Goal: Information Seeking & Learning: Learn about a topic

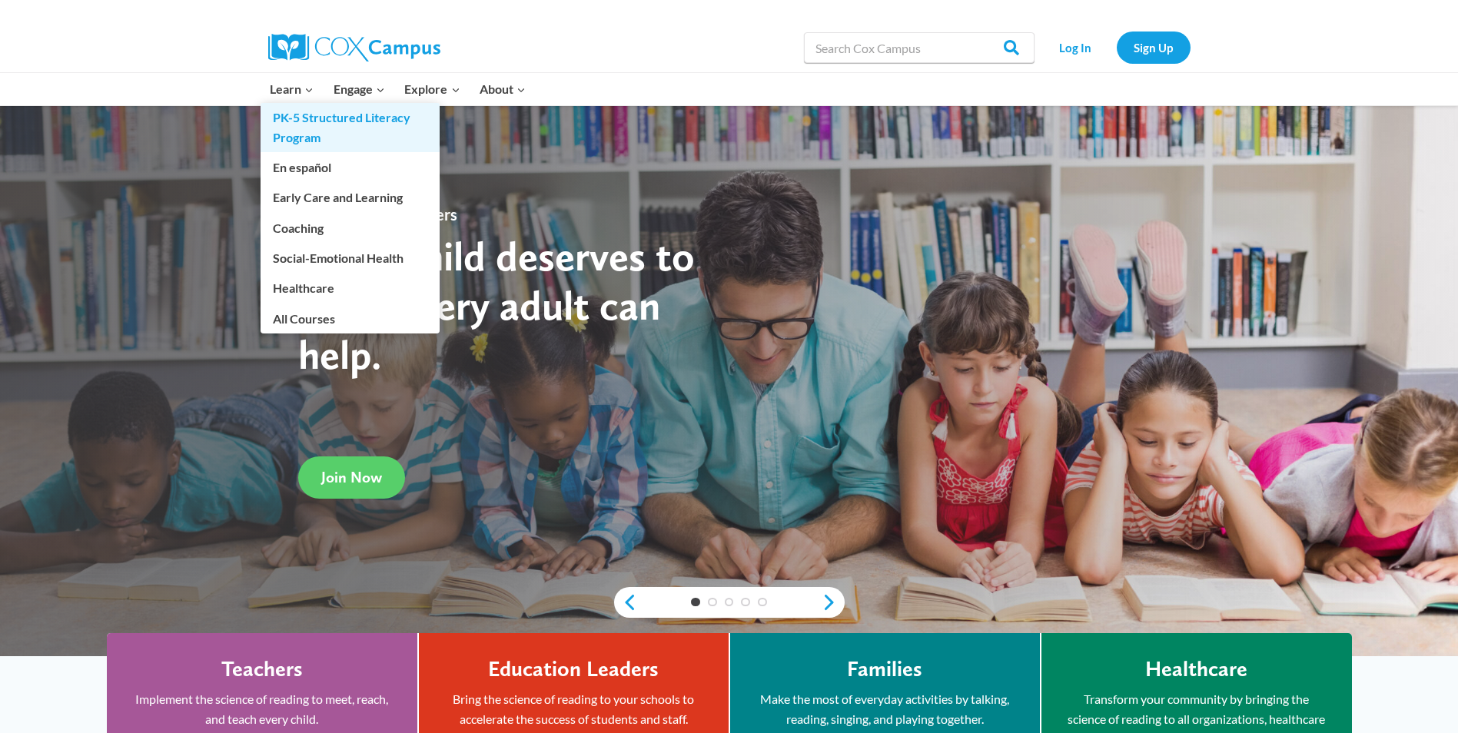
click at [294, 124] on link "PK-5 Structured Literacy Program" at bounding box center [349, 127] width 179 height 49
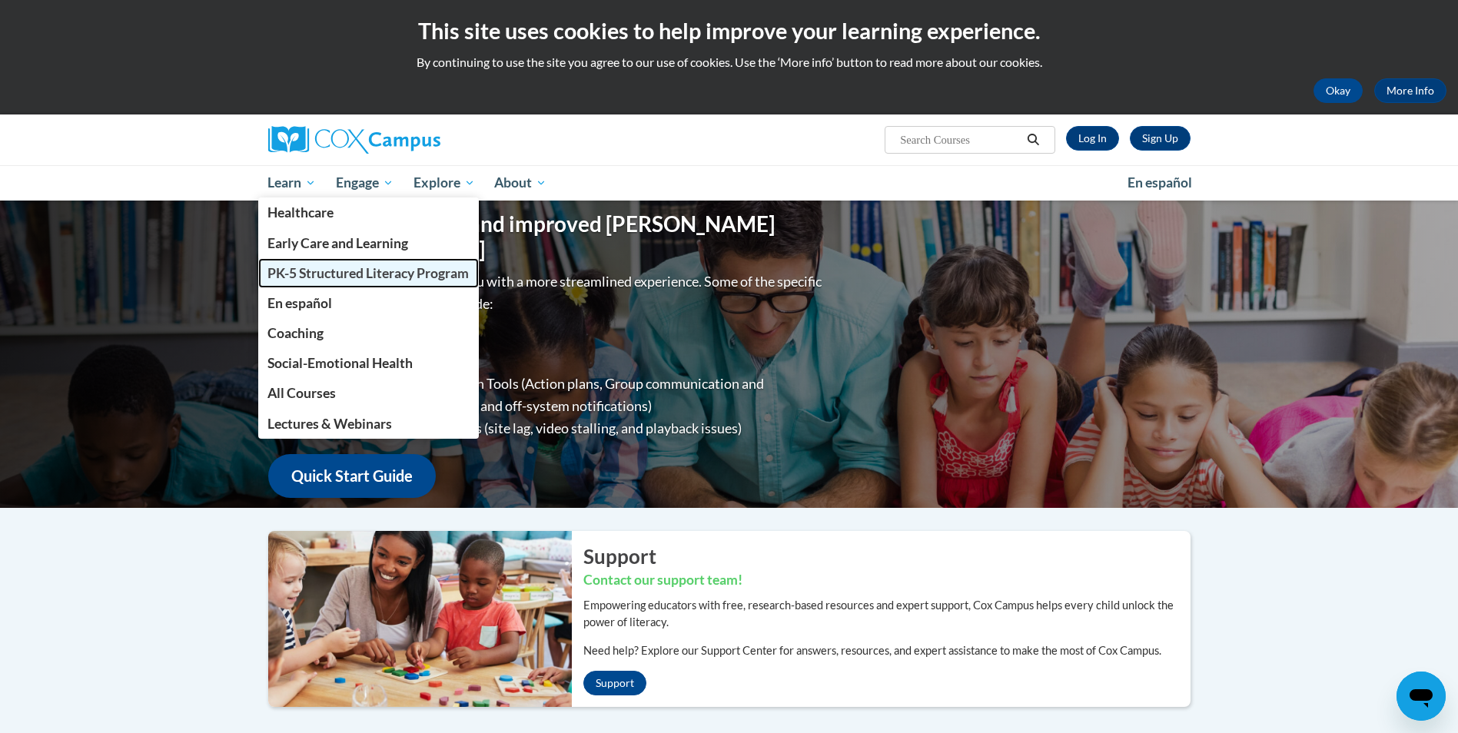
click at [278, 271] on span "PK-5 Structured Literacy Program" at bounding box center [367, 273] width 201 height 16
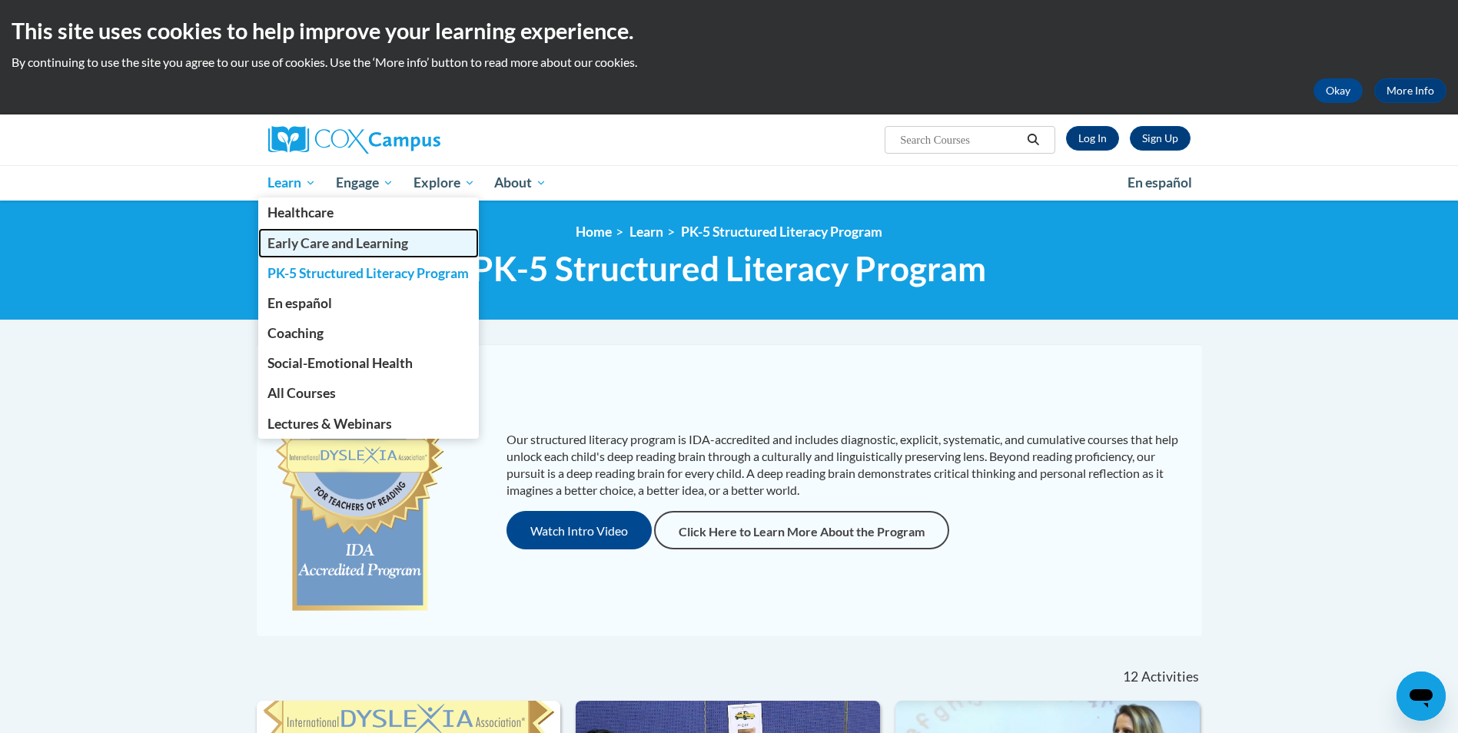
click at [285, 244] on span "Early Care and Learning" at bounding box center [337, 243] width 141 height 16
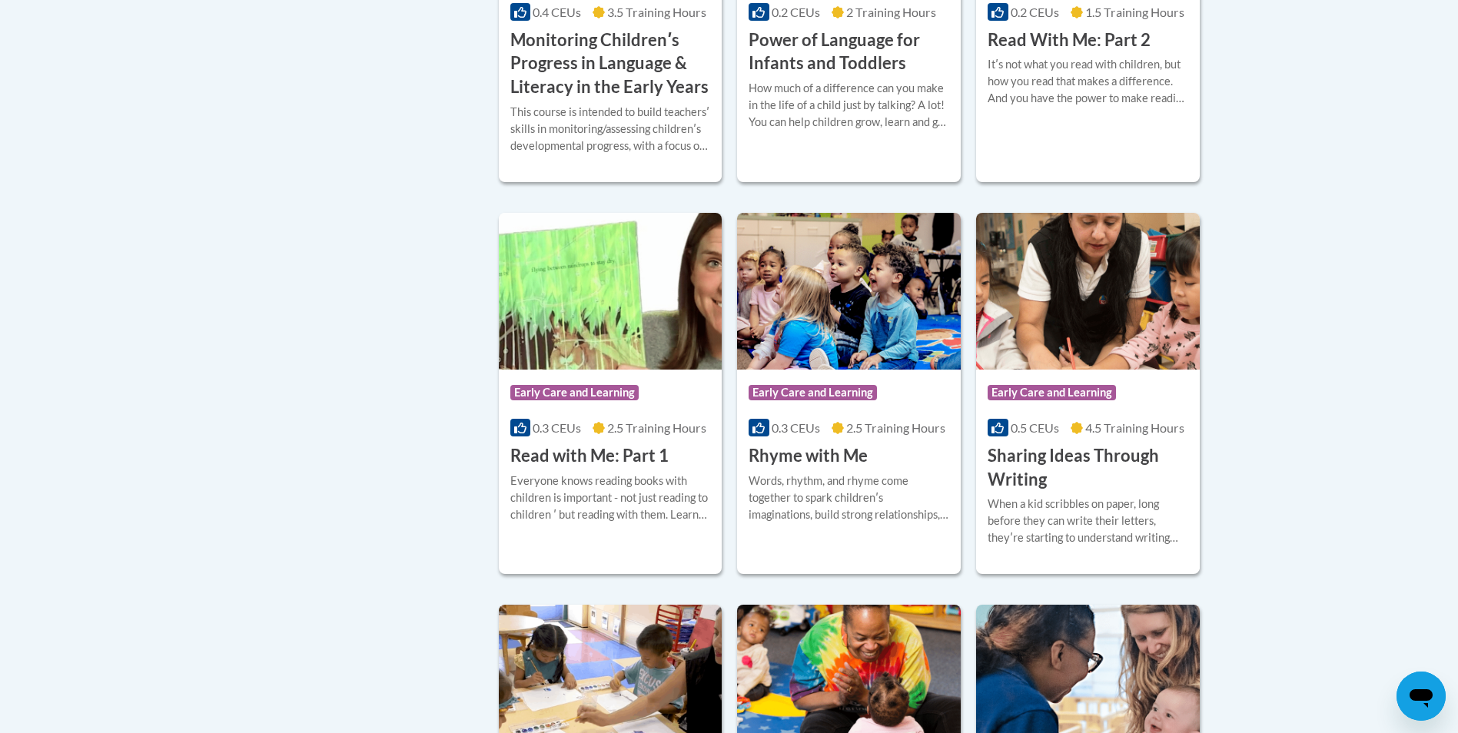
scroll to position [1767, 0]
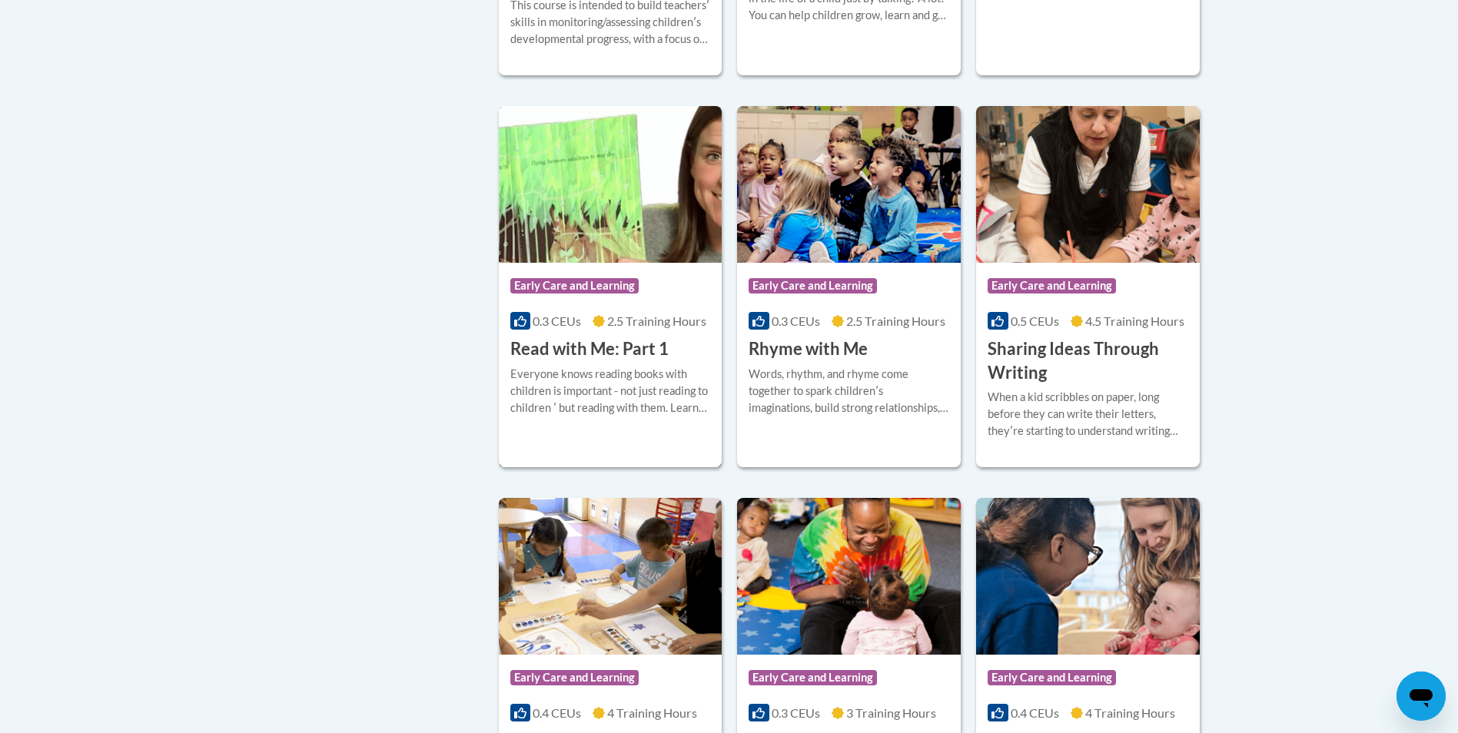
click at [592, 297] on div "Course Category: Early Care and Learning" at bounding box center [610, 287] width 201 height 35
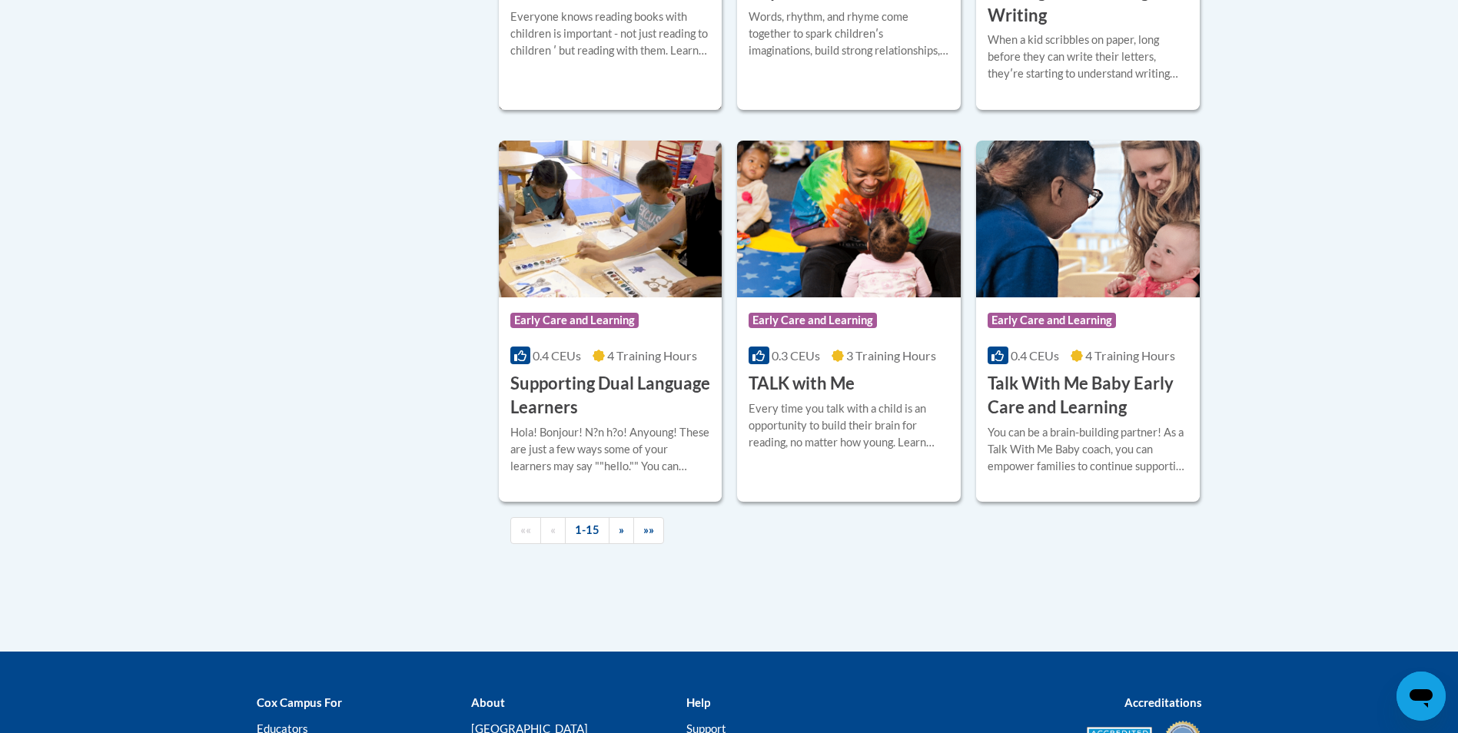
scroll to position [2228, 0]
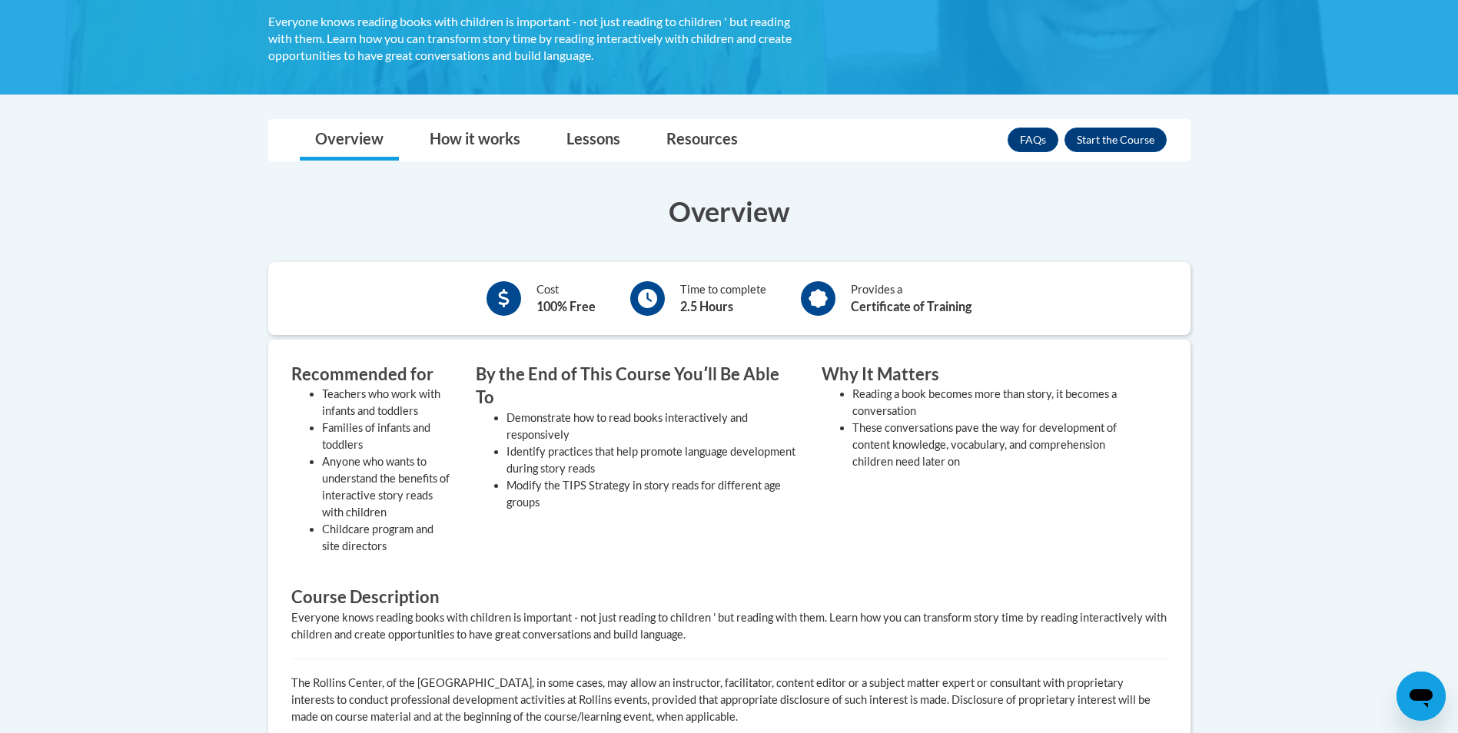
scroll to position [307, 0]
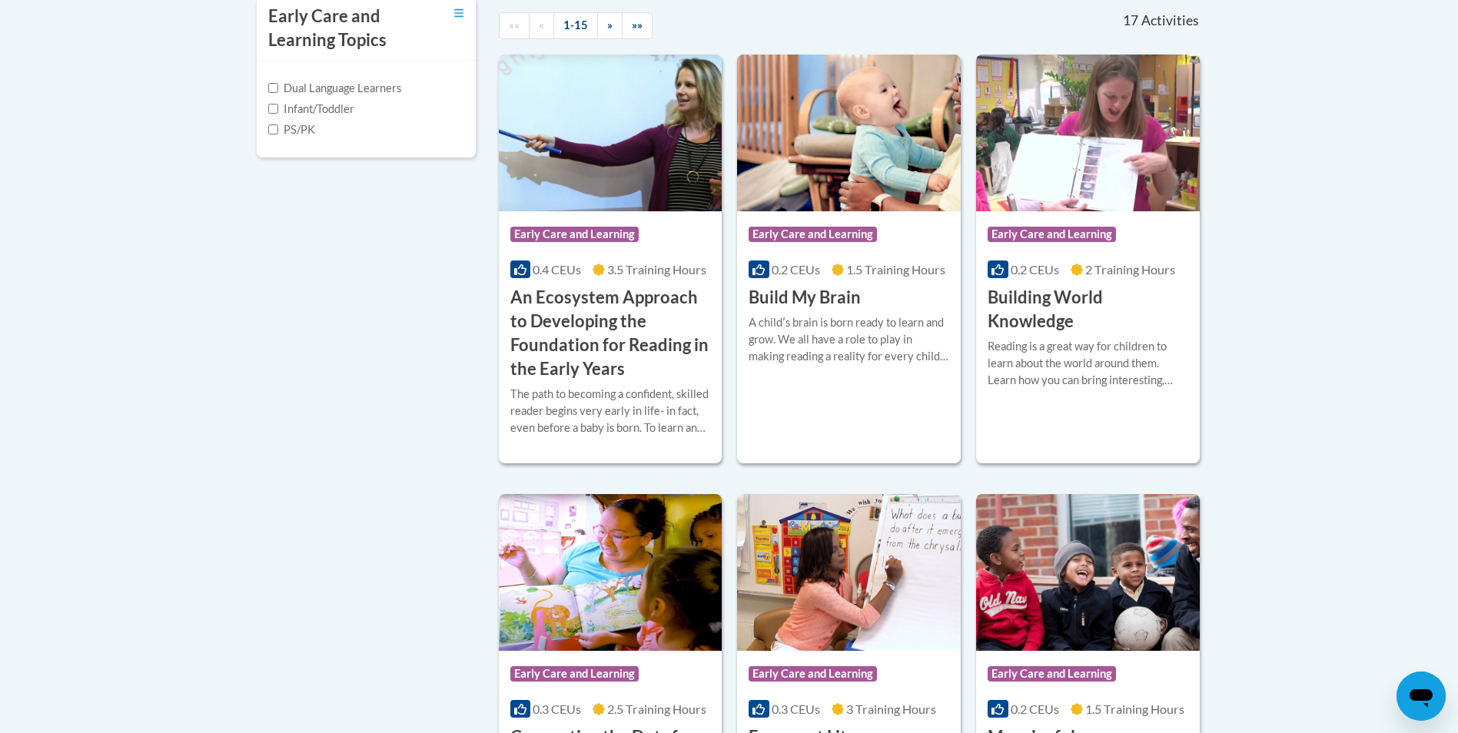
scroll to position [568, 0]
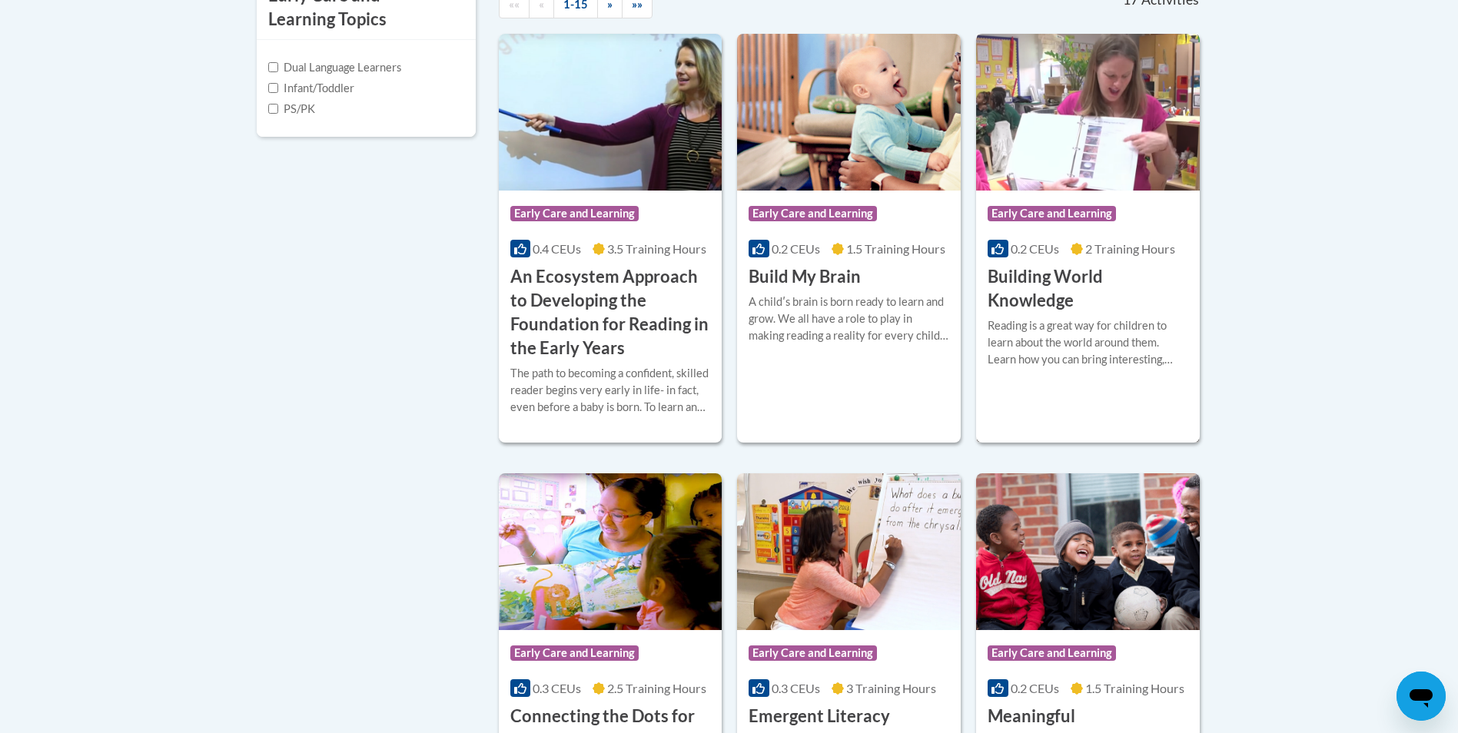
click at [1120, 343] on div "Reading is a great way for children to learn about the world around them. Learn…" at bounding box center [1087, 342] width 201 height 51
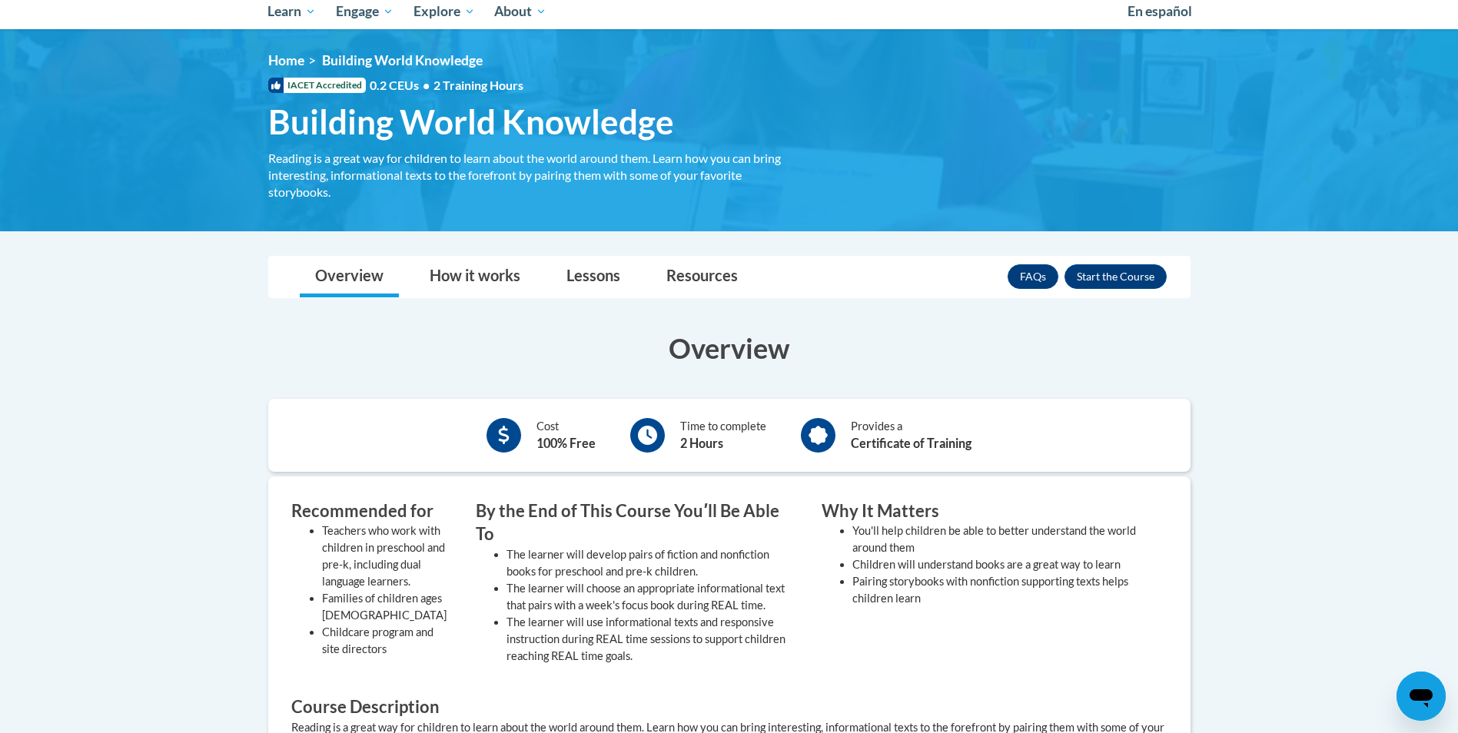
scroll to position [154, 0]
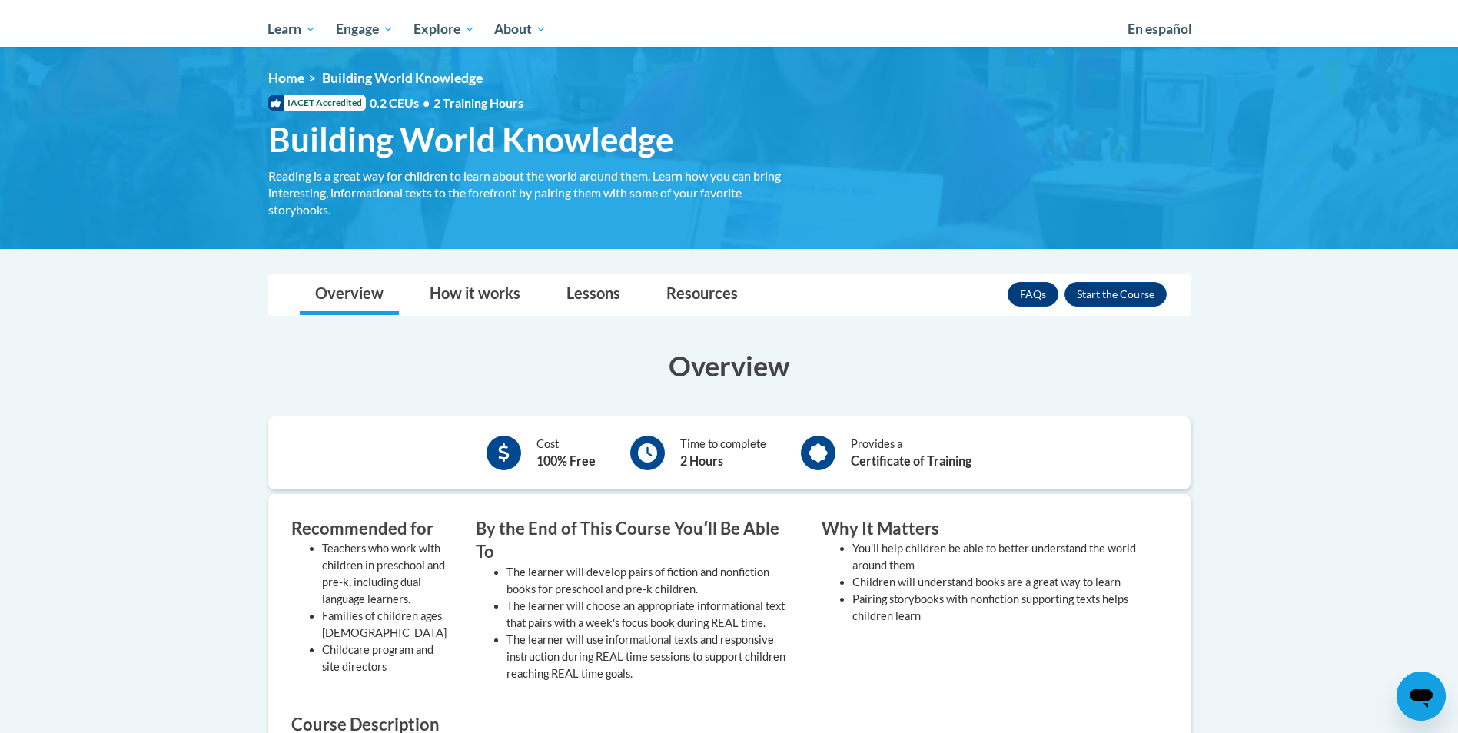
drag, startPoint x: 227, startPoint y: 376, endPoint x: 221, endPoint y: 194, distance: 181.4
click at [228, 371] on body "This site uses cookies to help improve your learning experience. By continuing …" at bounding box center [729, 603] width 1458 height 1514
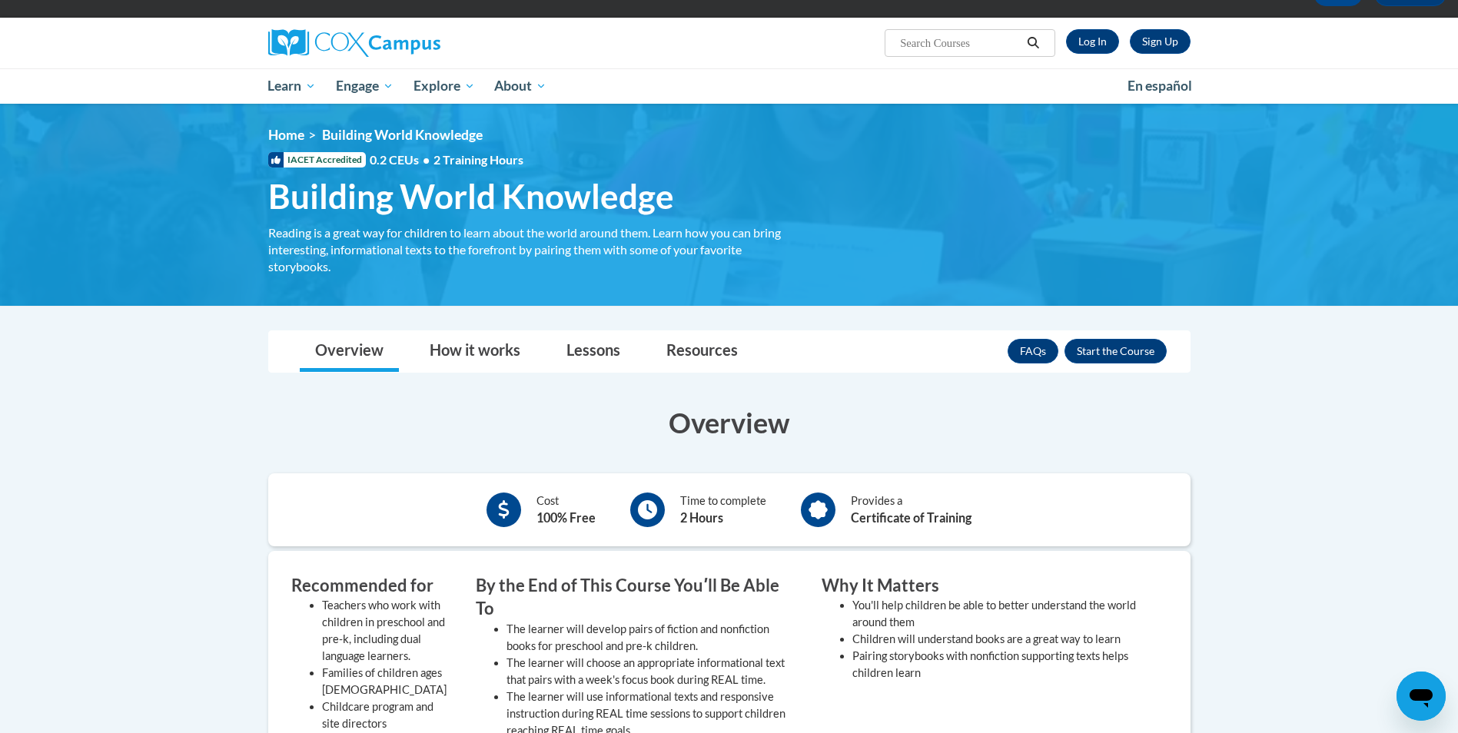
scroll to position [0, 0]
